Goal: Task Accomplishment & Management: Manage account settings

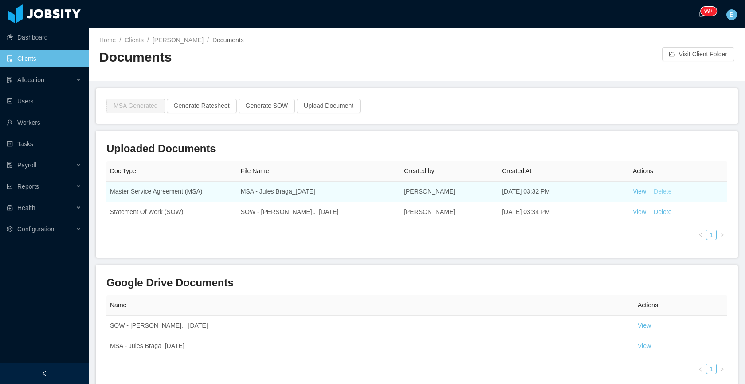
click at [658, 190] on link "Delete" at bounding box center [663, 191] width 18 height 7
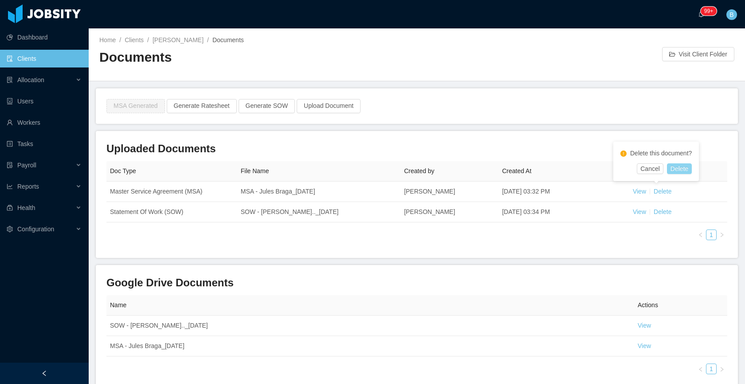
click at [681, 167] on button "Delete" at bounding box center [679, 168] width 25 height 11
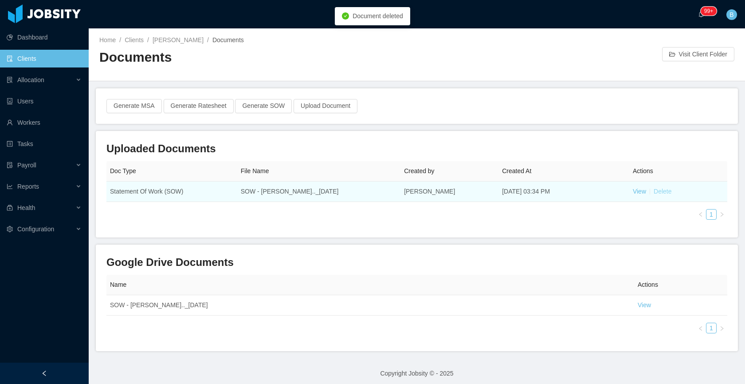
click at [657, 193] on link "Delete" at bounding box center [663, 191] width 18 height 7
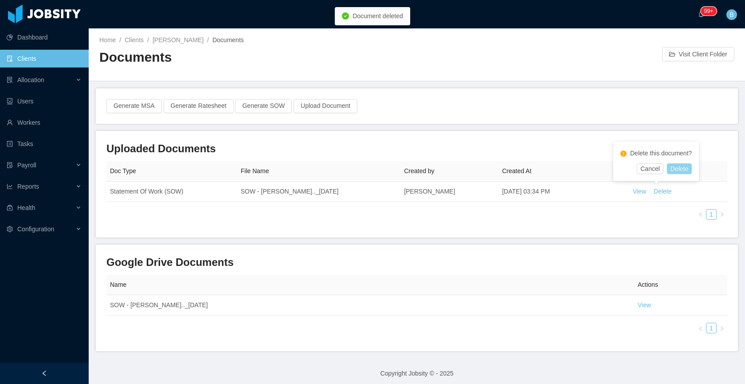
click at [680, 169] on button "Delete" at bounding box center [679, 168] width 25 height 11
